Goal: Information Seeking & Learning: Learn about a topic

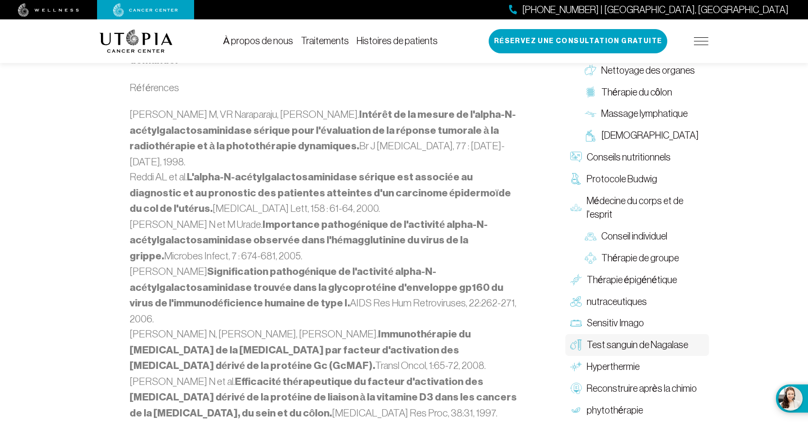
scroll to position [1359, 0]
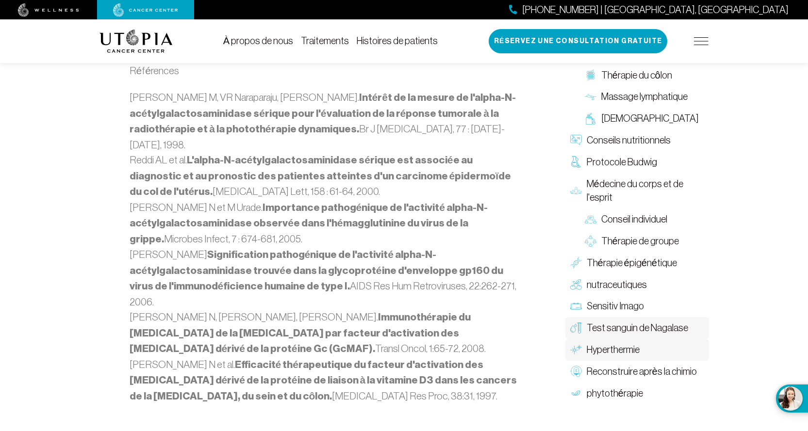
click at [607, 345] on font "Hyperthermie" at bounding box center [613, 350] width 53 height 11
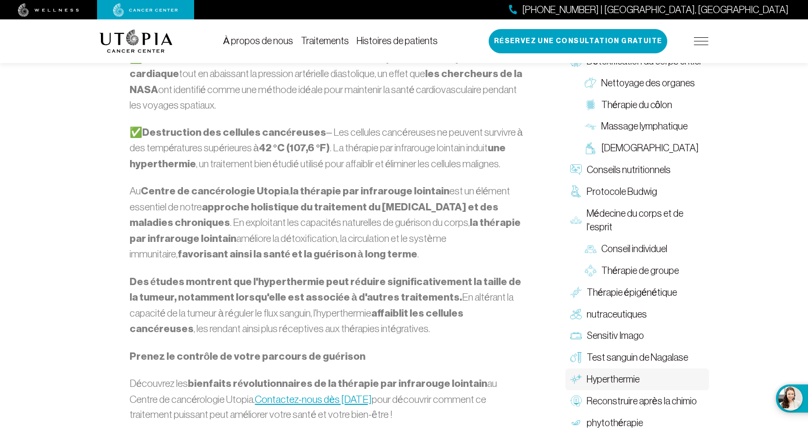
scroll to position [1213, 0]
click at [257, 42] on font "À propos de nous" at bounding box center [258, 40] width 70 height 11
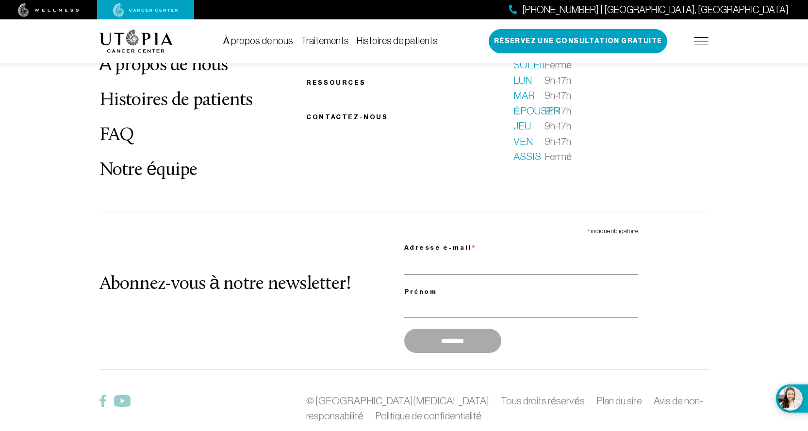
scroll to position [5073, 0]
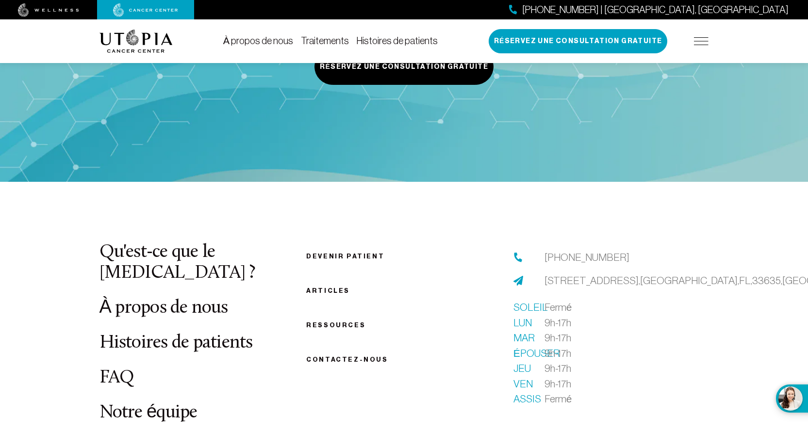
click at [325, 287] on font "Articles" at bounding box center [328, 290] width 44 height 7
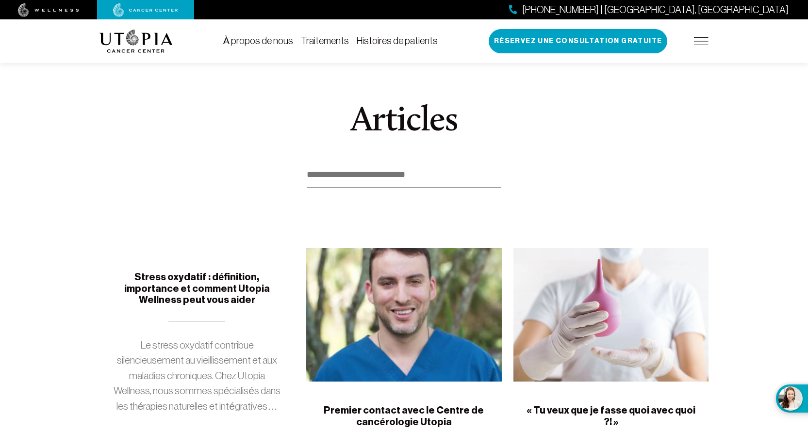
click at [129, 44] on img at bounding box center [135, 41] width 73 height 23
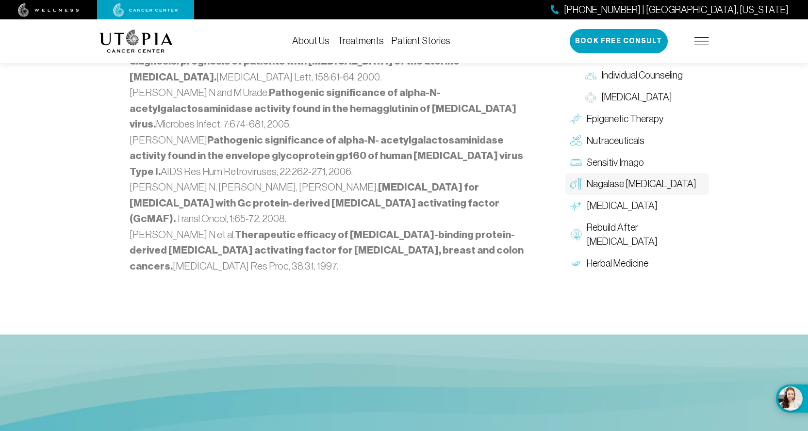
scroll to position [1359, 0]
